Goal: Check status: Check status

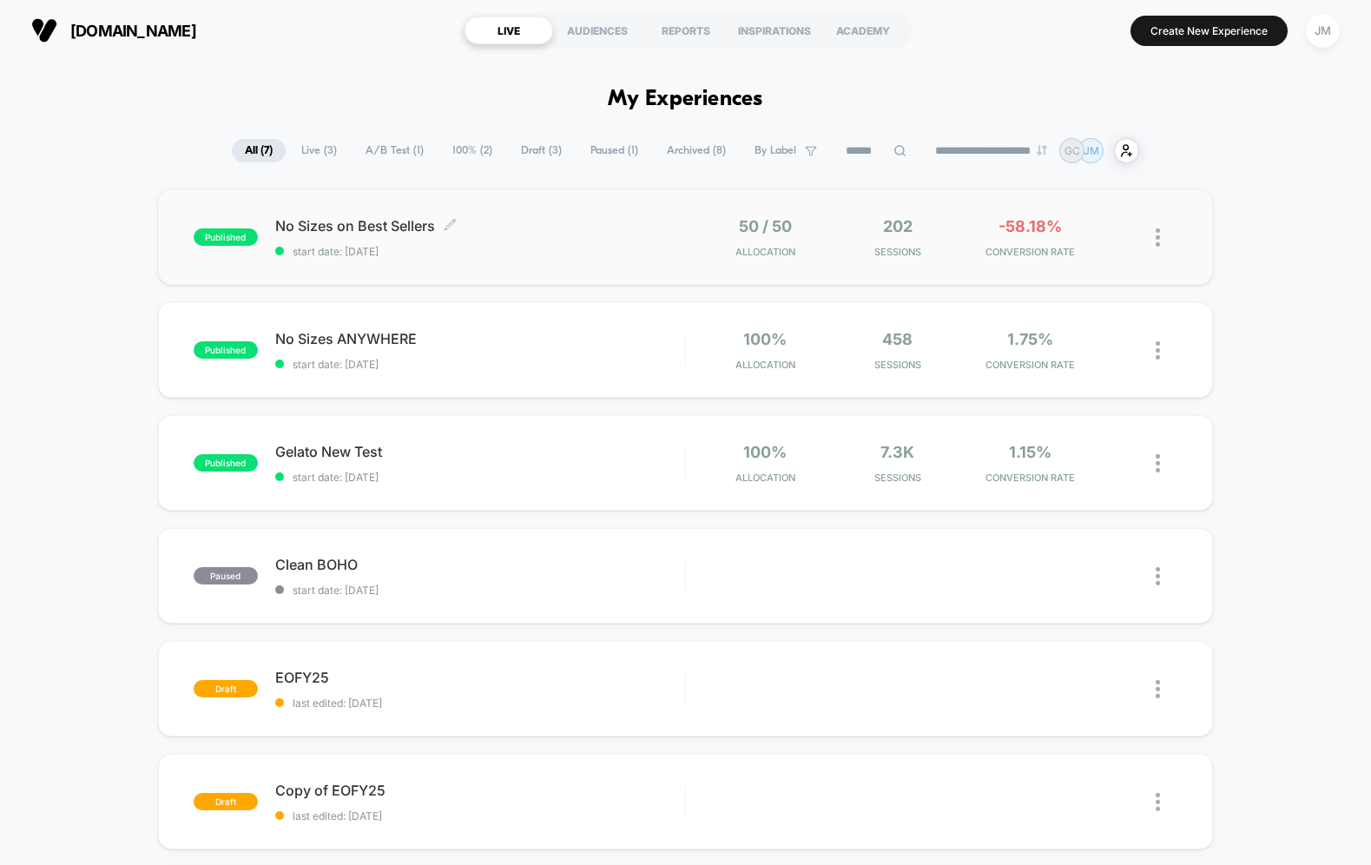
click at [404, 245] on span "start date: [DATE]" at bounding box center [480, 251] width 410 height 13
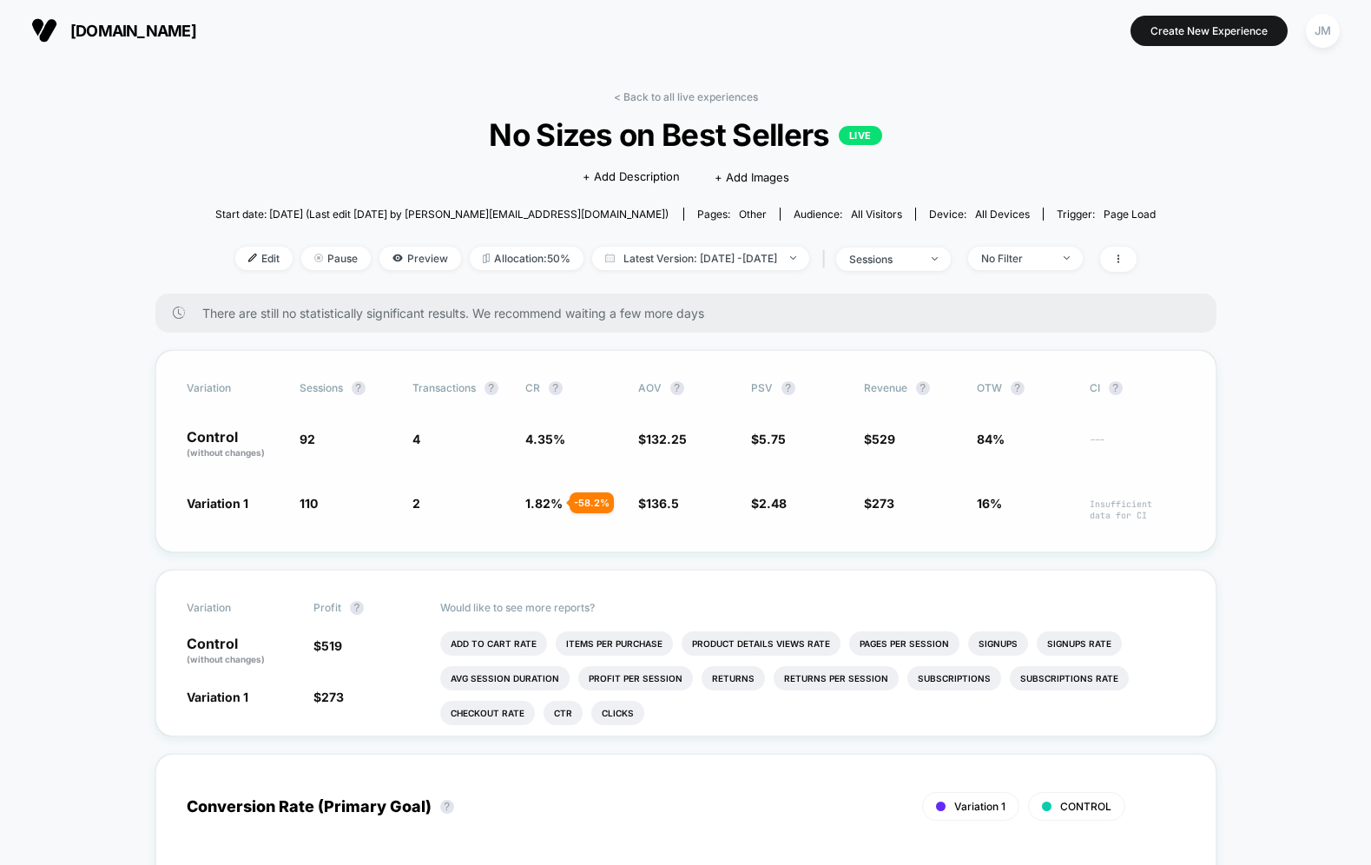
click at [166, 458] on div "Variation Sessions ? Transactions ? CR ? AOV ? PSV ? Revenue ? OTW ? CI ? Contr…" at bounding box center [685, 451] width 1061 height 202
click at [412, 257] on span "Preview" at bounding box center [420, 258] width 82 height 23
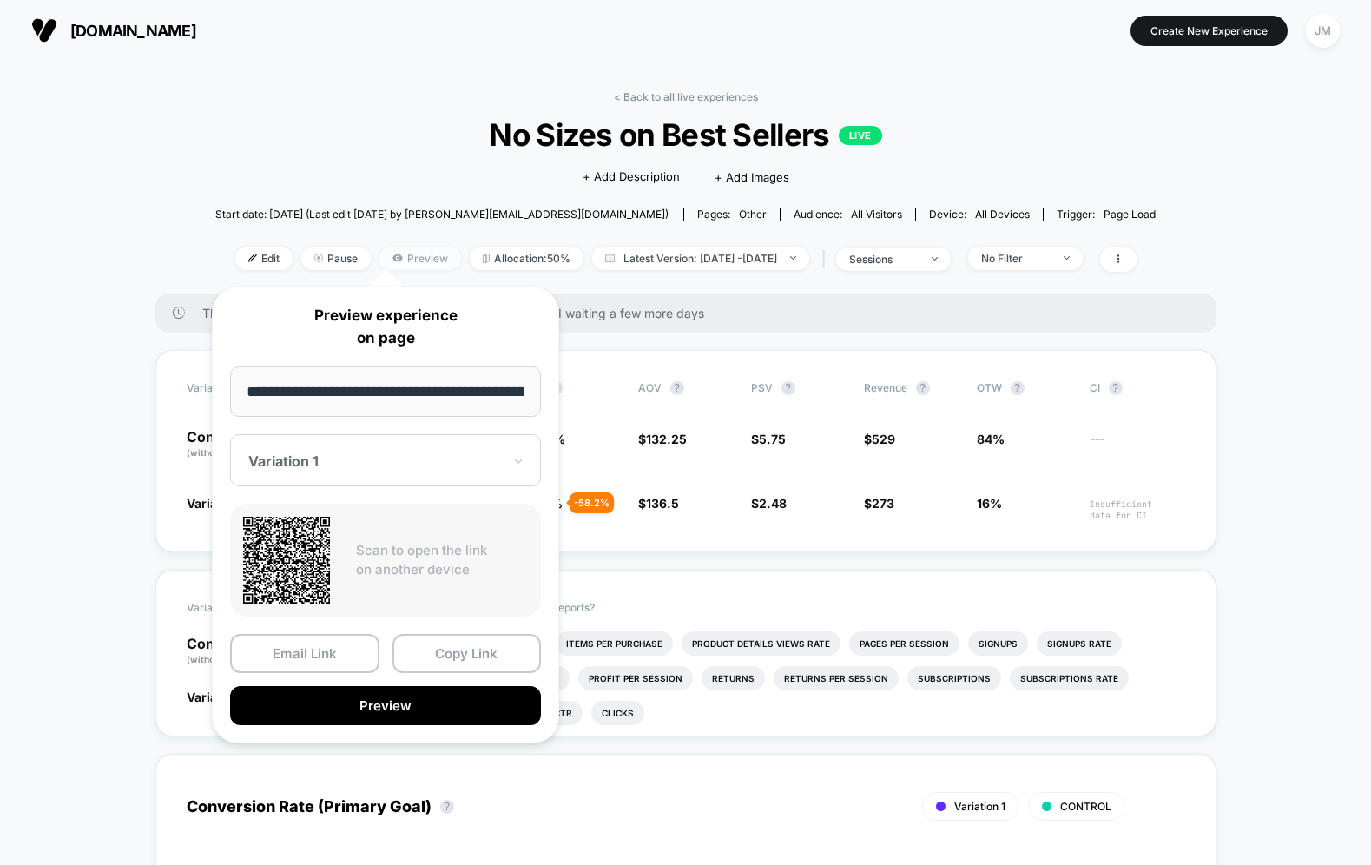
scroll to position [0, 84]
click at [328, 695] on button "Preview" at bounding box center [385, 706] width 311 height 39
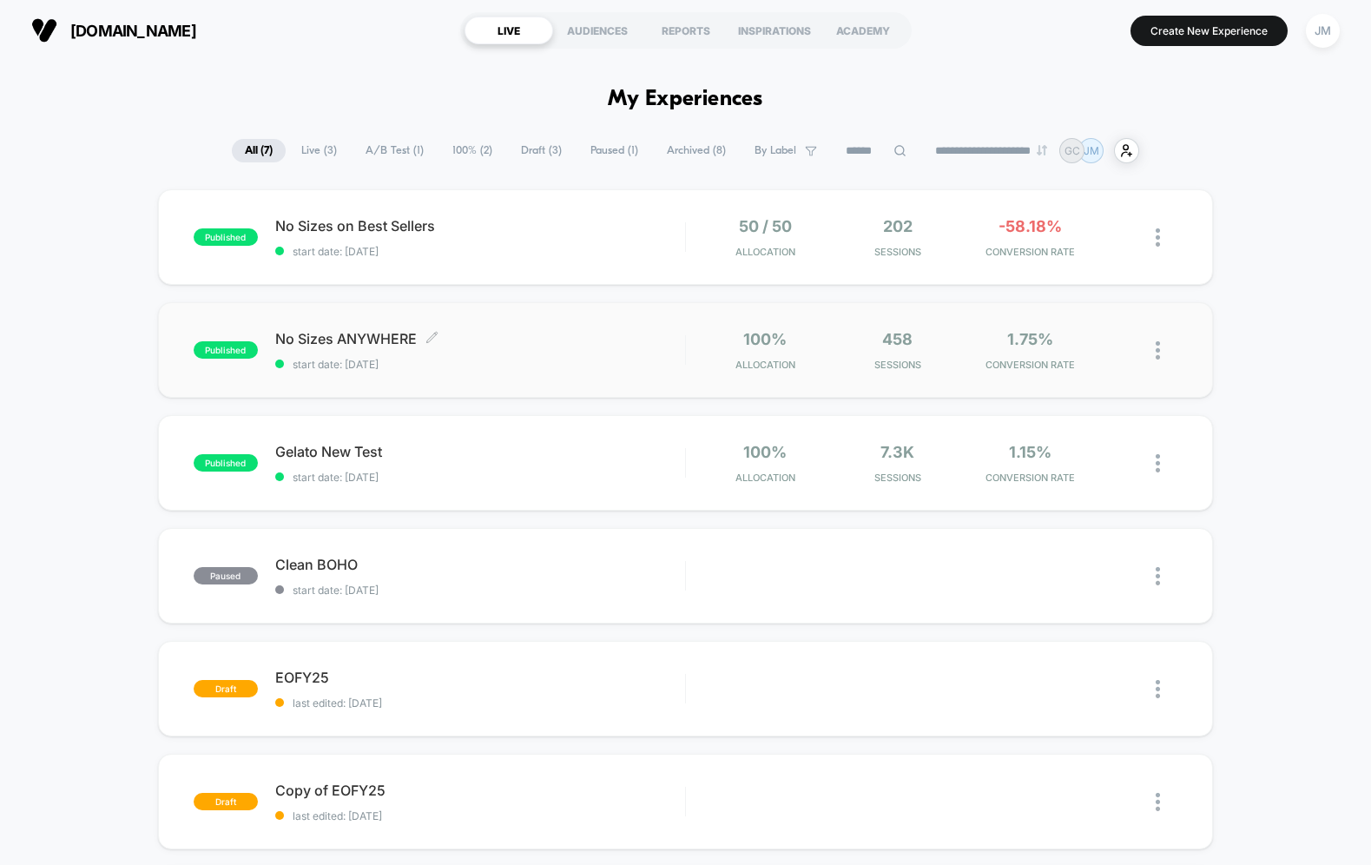
click at [527, 332] on span "No Sizes ANYWHERE Click to edit experience details" at bounding box center [480, 338] width 410 height 17
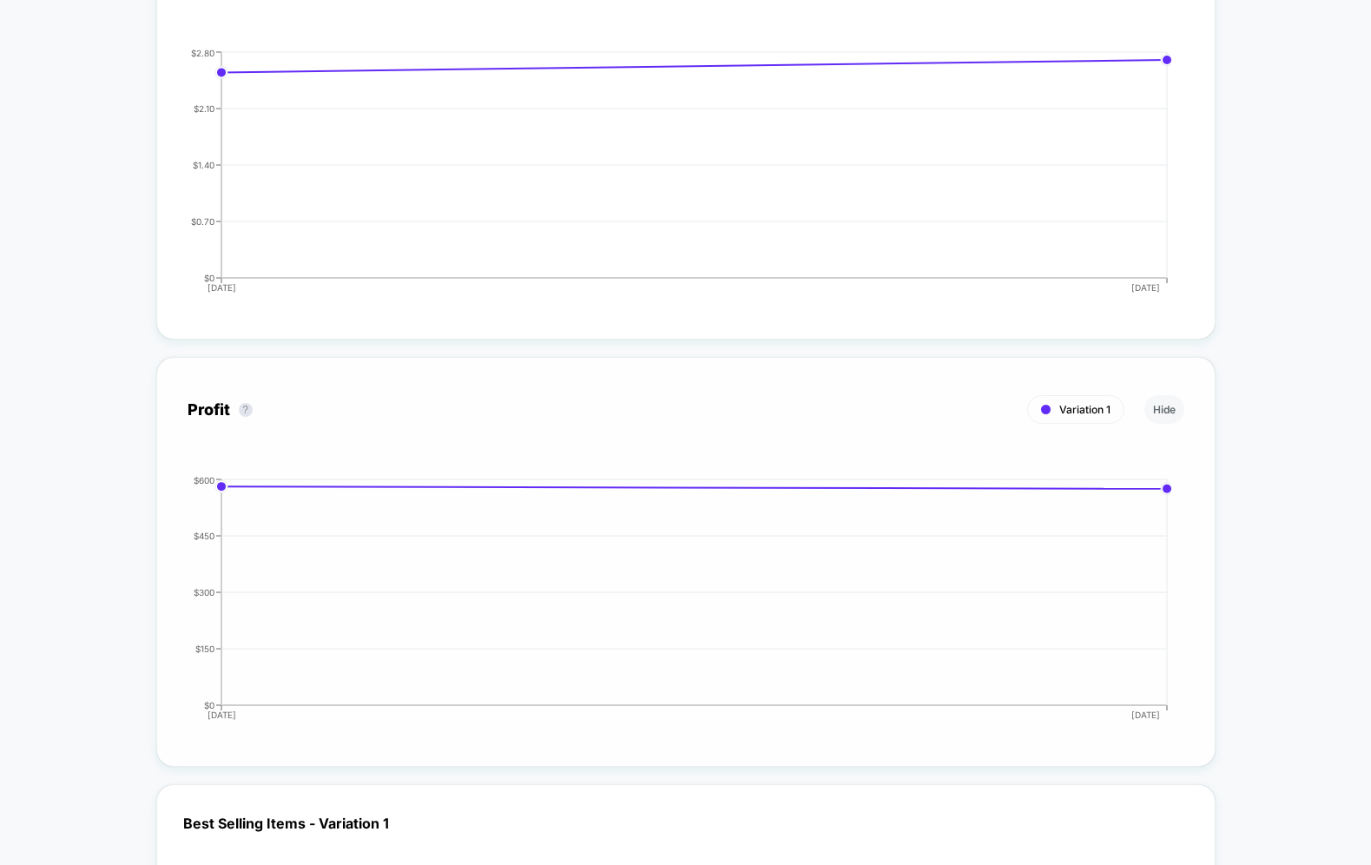
scroll to position [2287, 0]
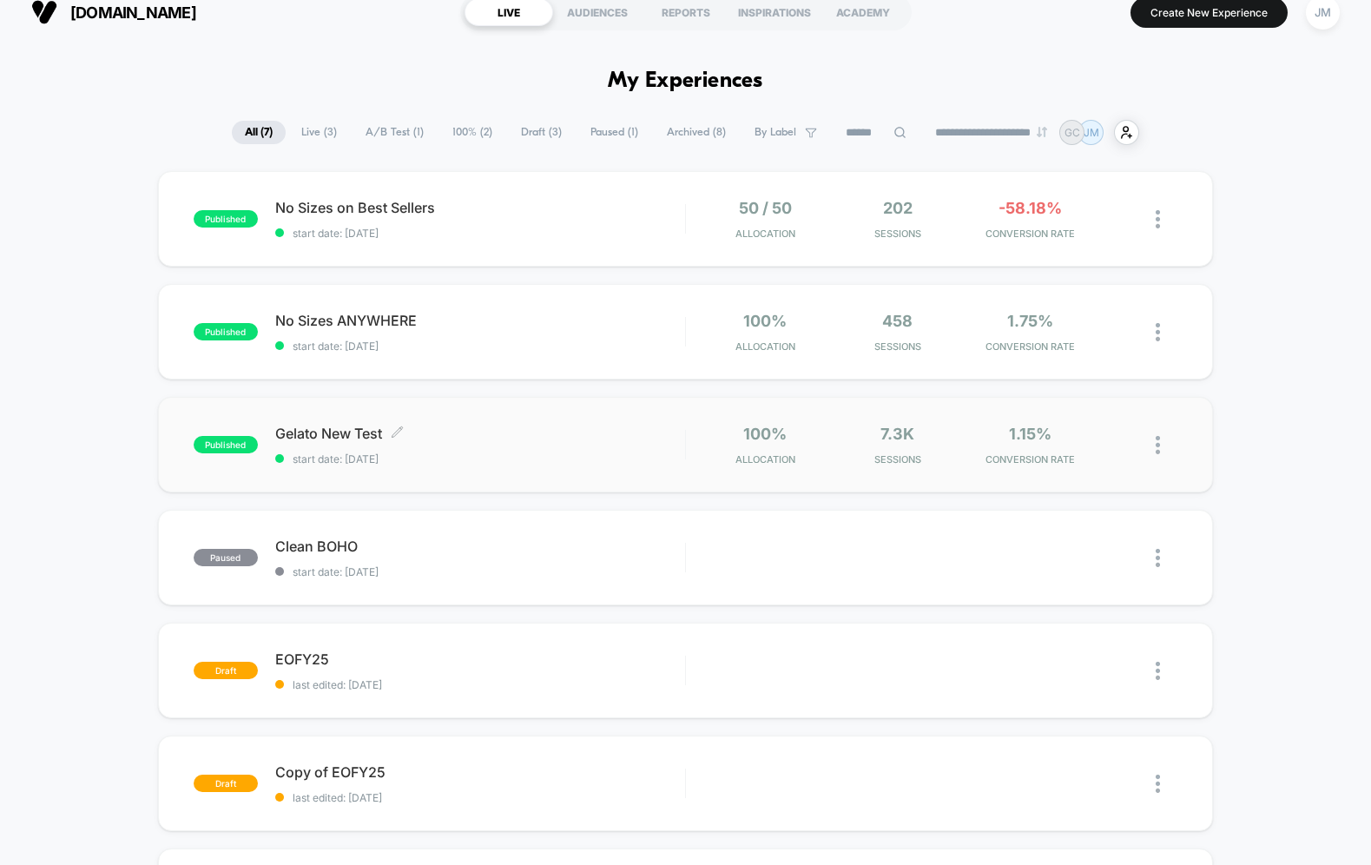
scroll to position [25, 0]
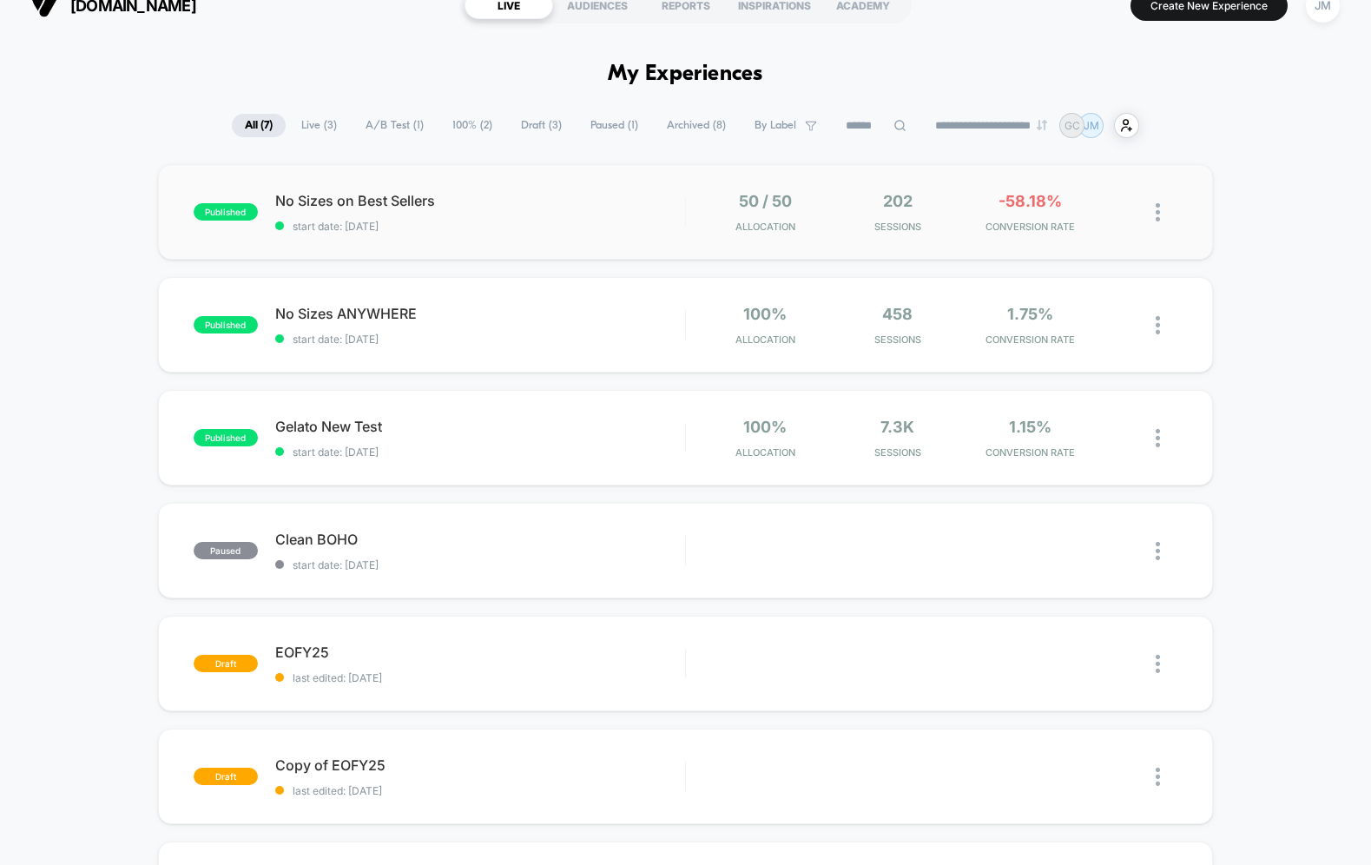
click at [503, 180] on div "published No Sizes on Best Sellers start date: [DATE] 50 / 50 Allocation 202 Se…" at bounding box center [686, 212] width 1056 height 96
